Goal: Information Seeking & Learning: Learn about a topic

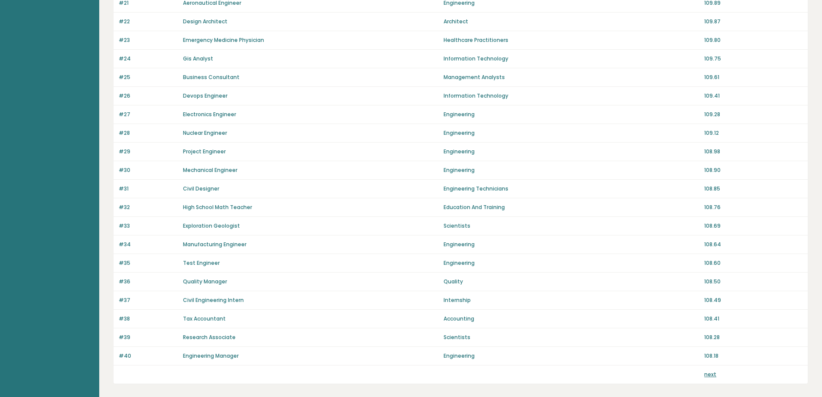
scroll to position [517, 0]
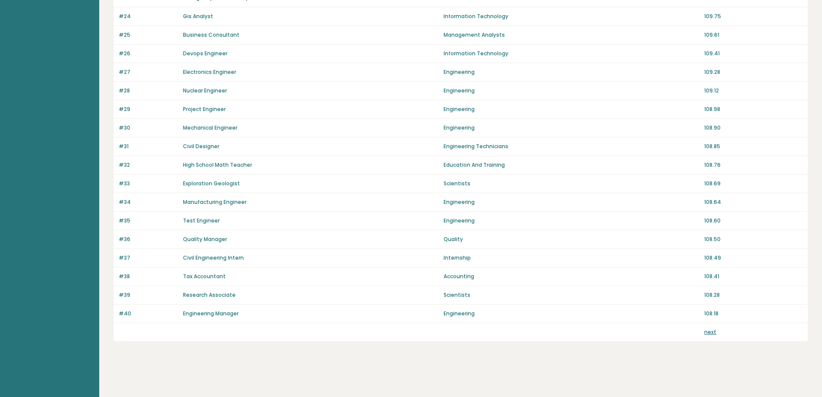
click at [709, 331] on link "next" at bounding box center [710, 331] width 12 height 7
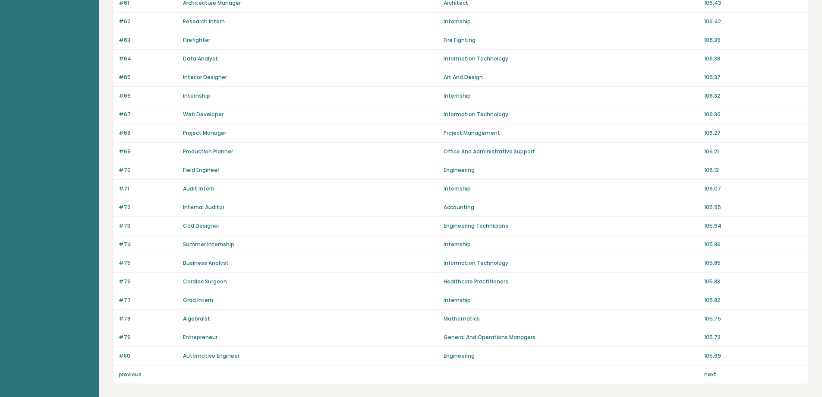
scroll to position [517, 0]
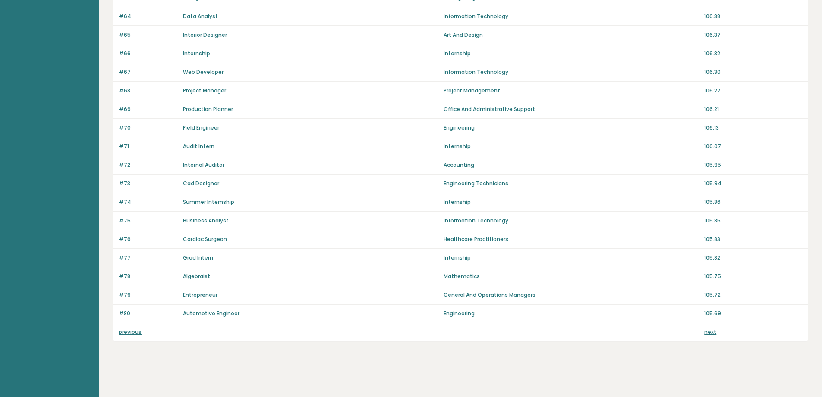
click at [710, 331] on link "next" at bounding box center [710, 331] width 12 height 7
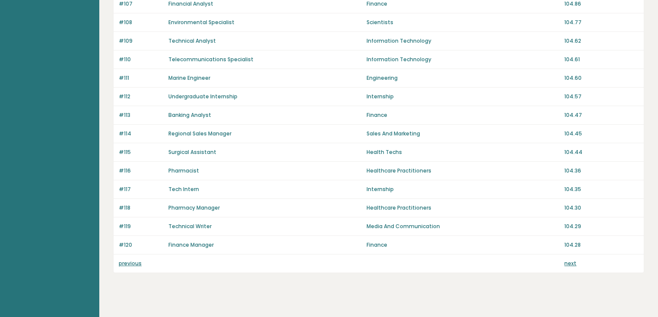
scroll to position [592, 0]
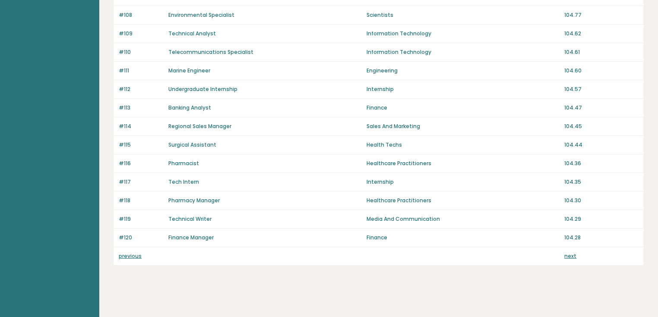
click at [571, 252] on link "next" at bounding box center [570, 255] width 12 height 7
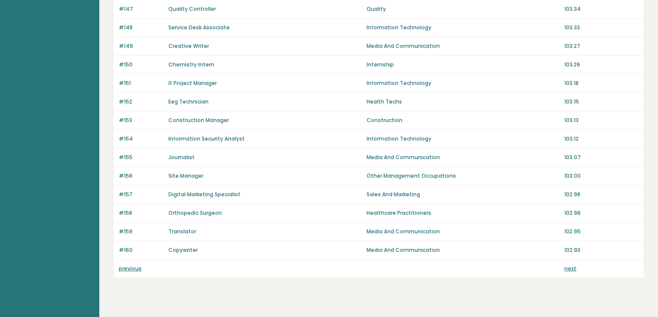
scroll to position [587, 0]
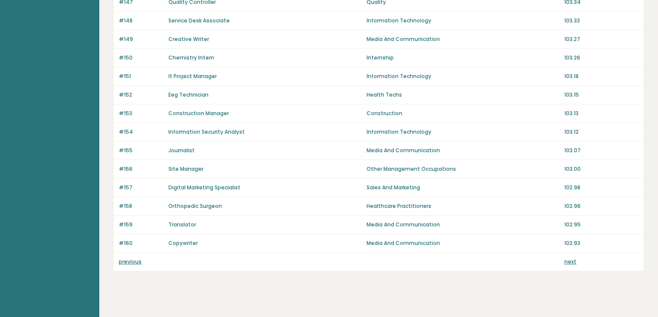
click at [571, 258] on link "next" at bounding box center [570, 261] width 12 height 7
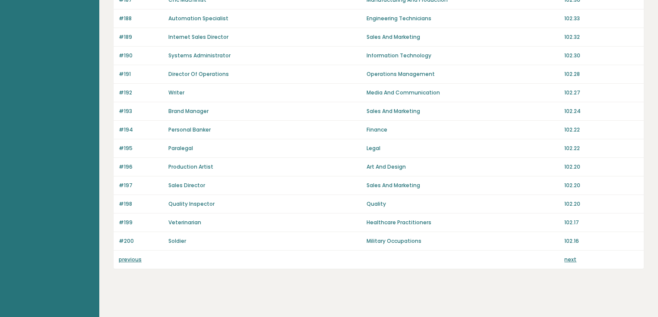
scroll to position [592, 0]
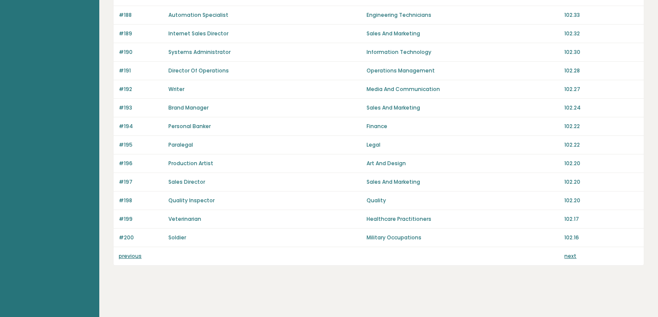
click at [570, 252] on link "next" at bounding box center [570, 255] width 12 height 7
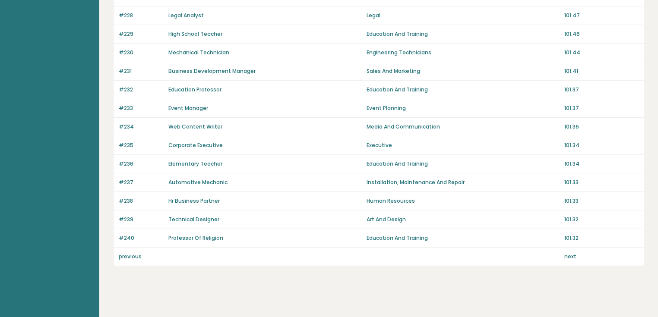
scroll to position [592, 0]
click at [571, 253] on link "next" at bounding box center [570, 255] width 12 height 7
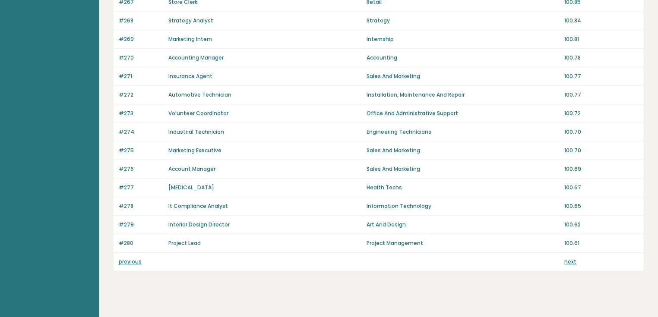
scroll to position [592, 0]
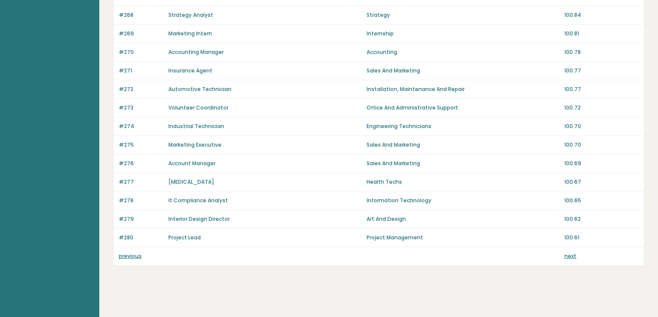
click at [573, 252] on link "next" at bounding box center [570, 255] width 12 height 7
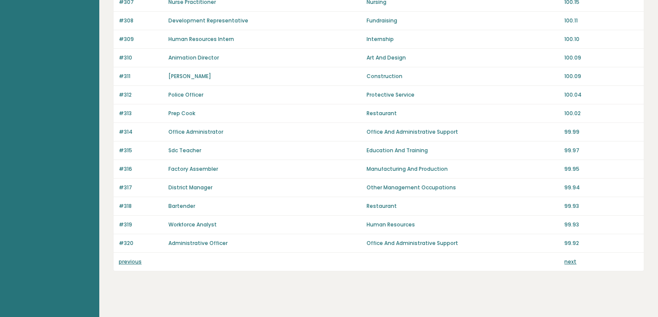
scroll to position [592, 0]
